Goal: Task Accomplishment & Management: Manage account settings

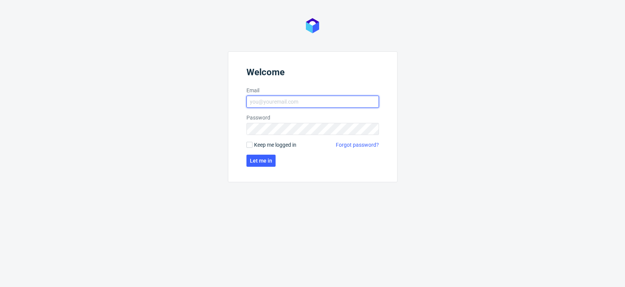
type input "[EMAIL_ADDRESS][PERSON_NAME][DOMAIN_NAME]"
click at [309, 100] on input "[EMAIL_ADDRESS][PERSON_NAME][DOMAIN_NAME]" at bounding box center [312, 102] width 132 height 12
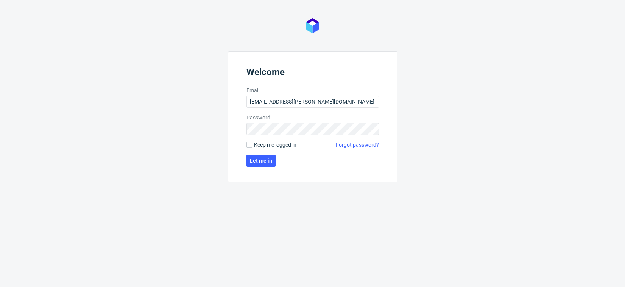
click at [267, 149] on form "Welcome Email [EMAIL_ADDRESS][PERSON_NAME][DOMAIN_NAME] Password Keep me logged…" at bounding box center [313, 116] width 170 height 131
click at [266, 146] on span "Keep me logged in" at bounding box center [275, 145] width 42 height 8
click at [252, 146] on input "Keep me logged in" at bounding box center [249, 145] width 6 height 6
checkbox input "true"
click at [262, 165] on button "Let me in" at bounding box center [260, 161] width 29 height 12
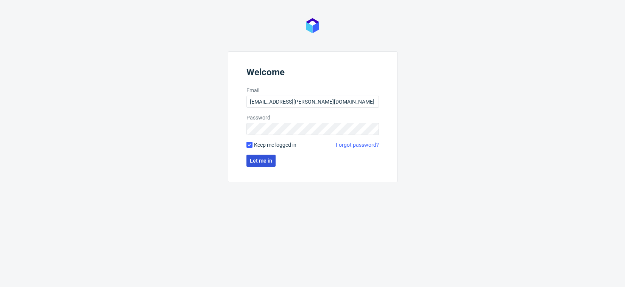
drag, startPoint x: 263, startPoint y: 149, endPoint x: 259, endPoint y: 157, distance: 9.0
click at [263, 149] on form "Welcome Email [EMAIL_ADDRESS][PERSON_NAME][DOMAIN_NAME] Password Keep me logged…" at bounding box center [313, 116] width 170 height 131
click at [259, 157] on button "Let me in" at bounding box center [260, 161] width 29 height 12
click at [271, 162] on button "Let me in" at bounding box center [260, 161] width 29 height 12
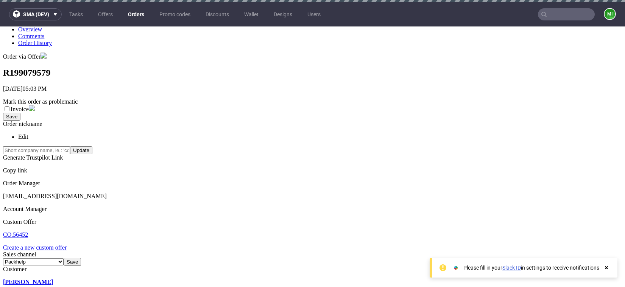
scroll to position [138, 0]
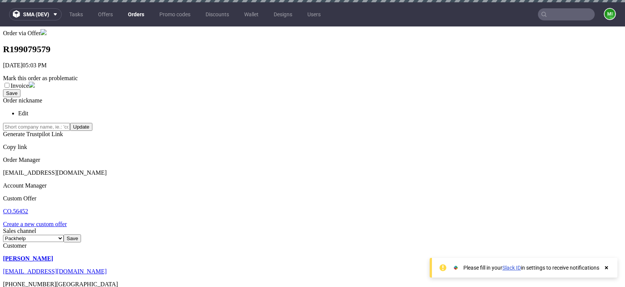
type input "3"
type input "25%"
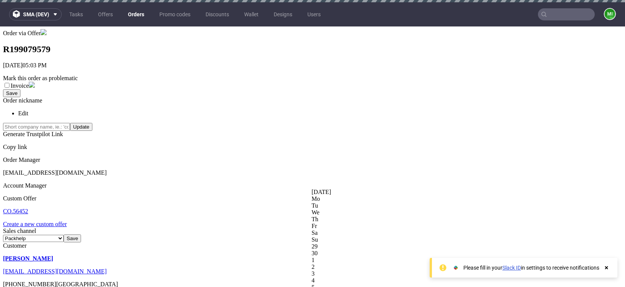
click at [393, 189] on div at bounding box center [623, 189] width 625 height 0
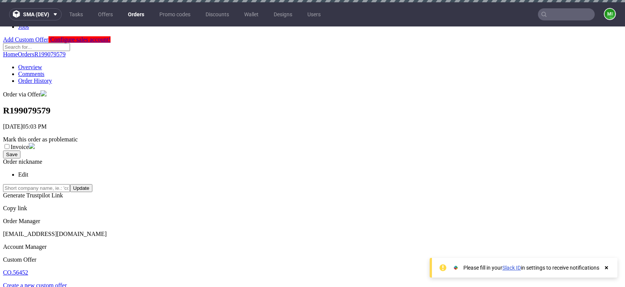
drag, startPoint x: 244, startPoint y: 157, endPoint x: 343, endPoint y: 159, distance: 99.1
click at [311, 165] on div at bounding box center [623, 165] width 625 height 0
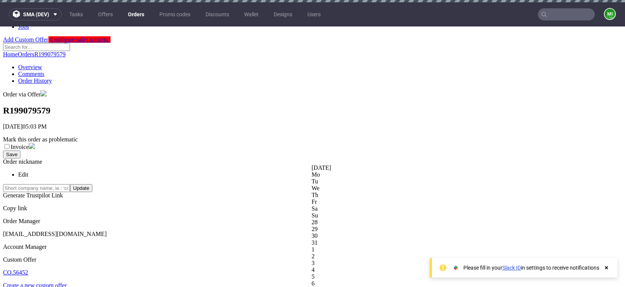
drag, startPoint x: 138, startPoint y: 211, endPoint x: 238, endPoint y: 210, distance: 99.9
drag, startPoint x: 163, startPoint y: 229, endPoint x: 267, endPoint y: 230, distance: 104.0
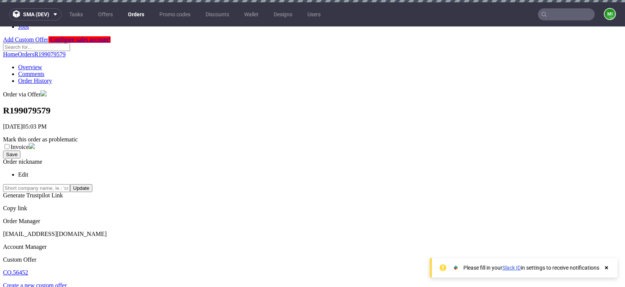
drag, startPoint x: 345, startPoint y: 231, endPoint x: 357, endPoint y: 230, distance: 11.8
drag, startPoint x: 280, startPoint y: 231, endPoint x: 247, endPoint y: 230, distance: 32.9
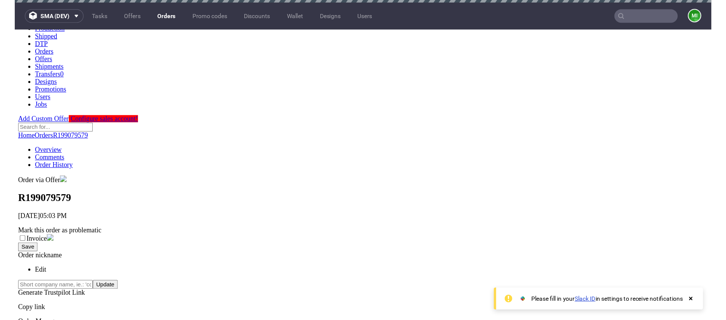
scroll to position [0, 0]
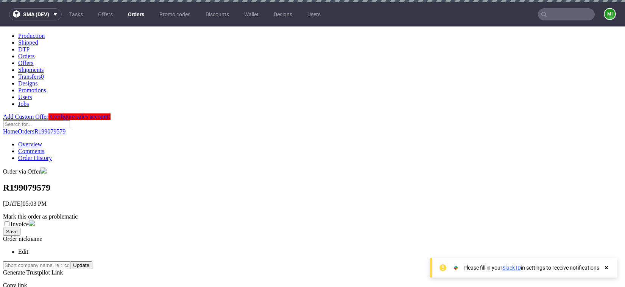
click at [136, 12] on link "Orders" at bounding box center [135, 14] width 25 height 12
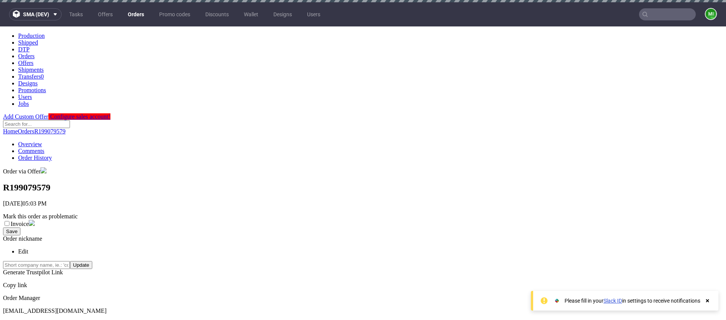
click at [442, 25] on nav "sma (dev) Tasks Offers Orders Promo codes Discounts Wallet Designs Users mi" at bounding box center [363, 14] width 726 height 24
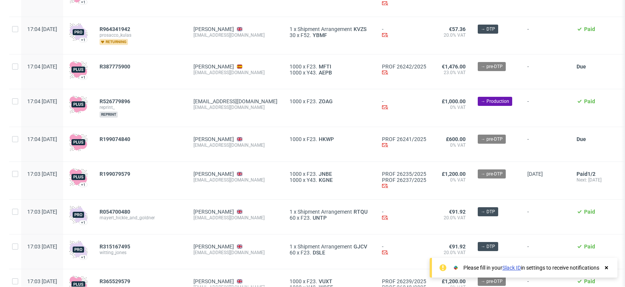
scroll to position [205, 0]
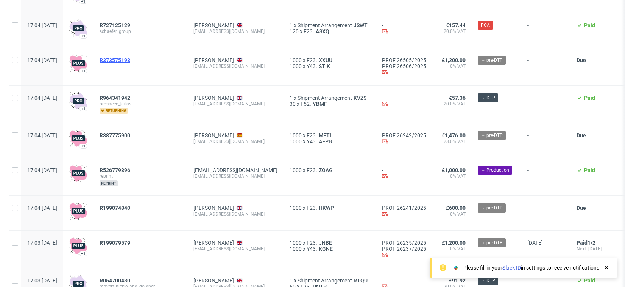
click at [130, 58] on span "R373575198" at bounding box center [115, 60] width 31 height 6
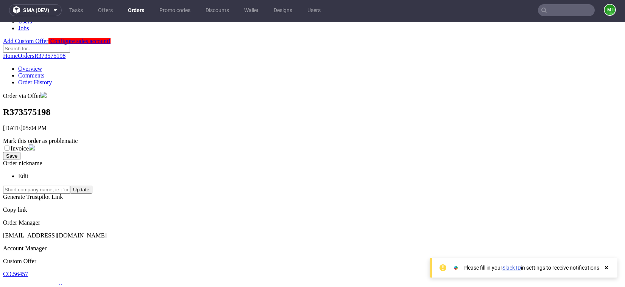
scroll to position [133, 0]
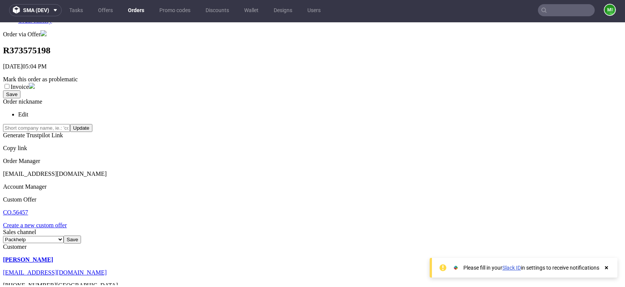
drag, startPoint x: 149, startPoint y: 93, endPoint x: 277, endPoint y: 129, distance: 133.0
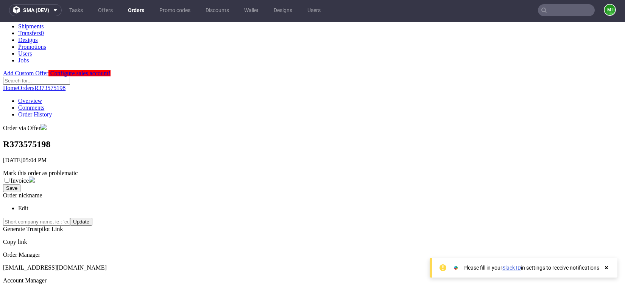
scroll to position [0, 0]
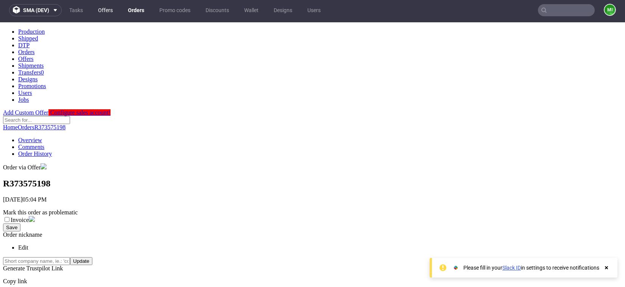
click at [104, 14] on link "Offers" at bounding box center [105, 10] width 24 height 12
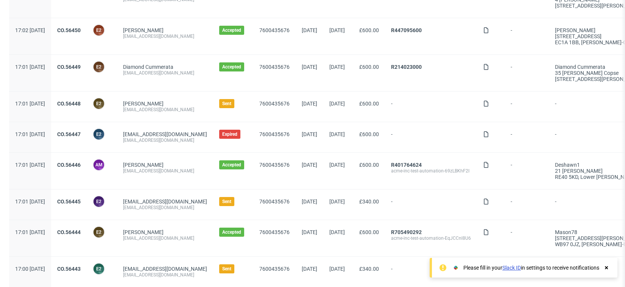
scroll to position [495, 0]
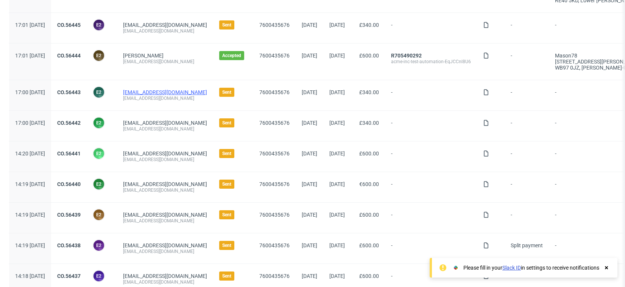
click at [158, 91] on link "e2e-user-vpce6569s9@test.com" at bounding box center [165, 92] width 84 height 6
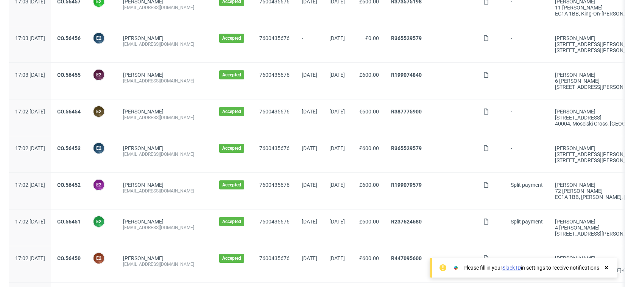
scroll to position [242, 0]
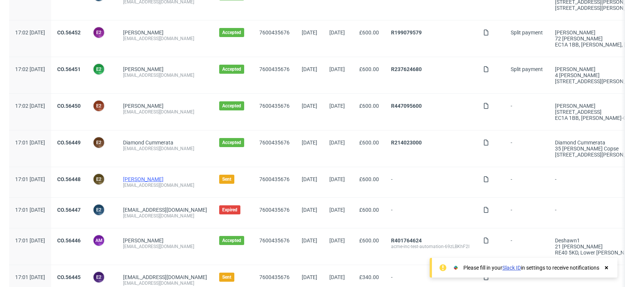
click at [163, 177] on link "Barney Nienow" at bounding box center [143, 179] width 40 height 6
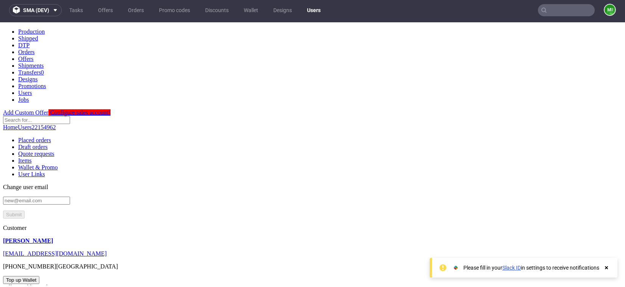
click at [48, 144] on link "Draft orders" at bounding box center [33, 147] width 30 height 6
click at [54, 151] on link "Quote requests" at bounding box center [36, 154] width 36 height 6
click at [32, 157] on link "Items" at bounding box center [25, 160] width 14 height 6
click at [58, 164] on link "Wallet & Promo" at bounding box center [37, 167] width 39 height 6
drag, startPoint x: 244, startPoint y: 36, endPoint x: 236, endPoint y: 36, distance: 7.2
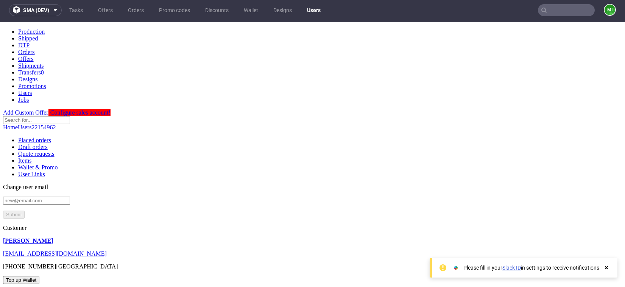
click at [32, 157] on link "Items" at bounding box center [25, 160] width 14 height 6
click at [54, 151] on link "Quote requests" at bounding box center [36, 154] width 36 height 6
click at [32, 157] on link "Items" at bounding box center [25, 160] width 14 height 6
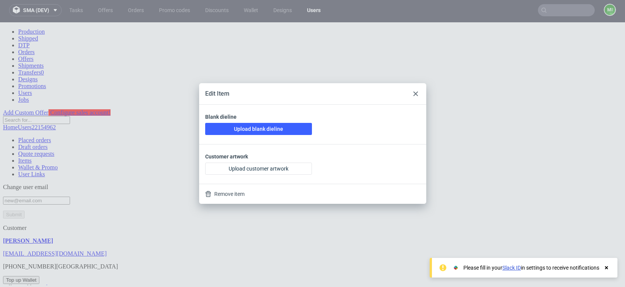
click at [427, 90] on div "Edit Item Blank dieline Upload blank dieline Customer artwork Upload customer a…" at bounding box center [312, 143] width 625 height 287
click at [418, 94] on div at bounding box center [415, 93] width 9 height 9
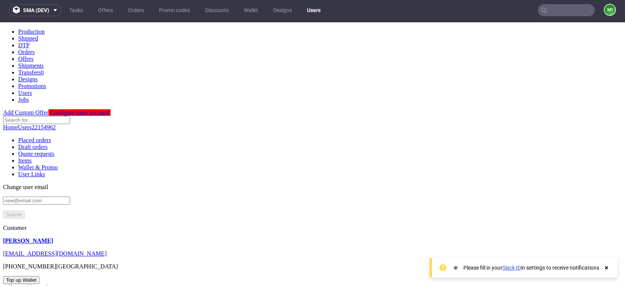
click at [51, 137] on link "Placed orders" at bounding box center [34, 140] width 33 height 6
click at [48, 144] on link "Draft orders" at bounding box center [33, 147] width 30 height 6
checkbox input "true"
drag, startPoint x: 366, startPoint y: 156, endPoint x: 525, endPoint y: 162, distance: 158.6
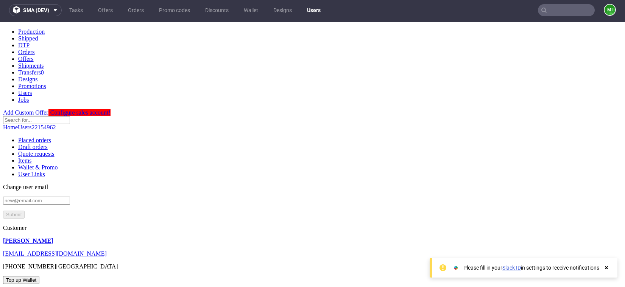
drag, startPoint x: 525, startPoint y: 162, endPoint x: 338, endPoint y: 120, distance: 191.6
